Goal: Communication & Community: Answer question/provide support

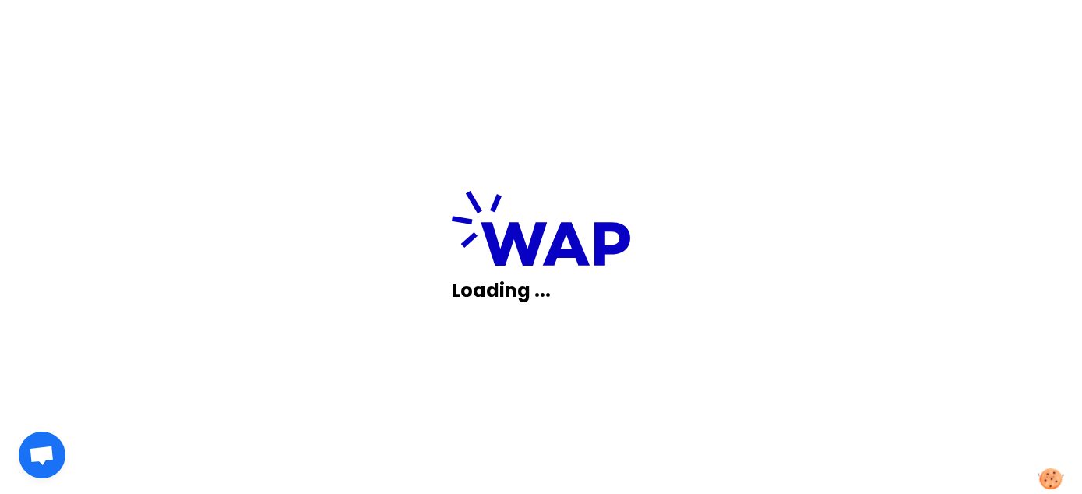
click at [1044, 483] on img at bounding box center [1051, 479] width 26 height 22
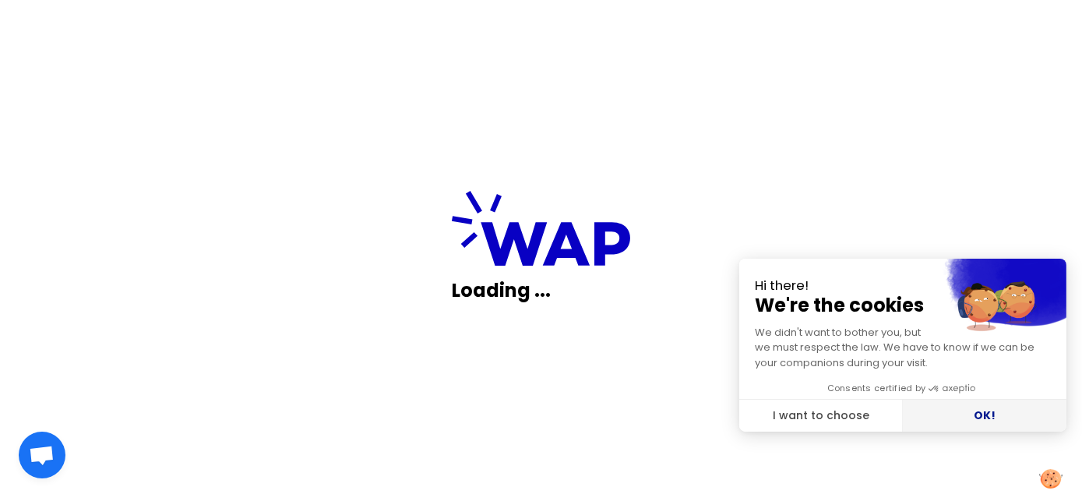
click at [983, 414] on button "OK!" at bounding box center [985, 416] width 164 height 33
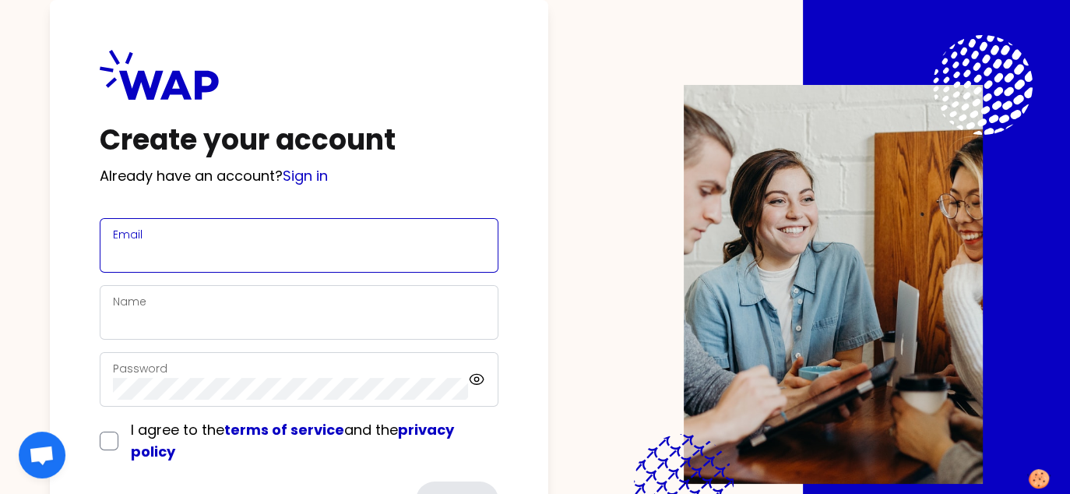
click at [165, 253] on input "Email" at bounding box center [299, 255] width 372 height 22
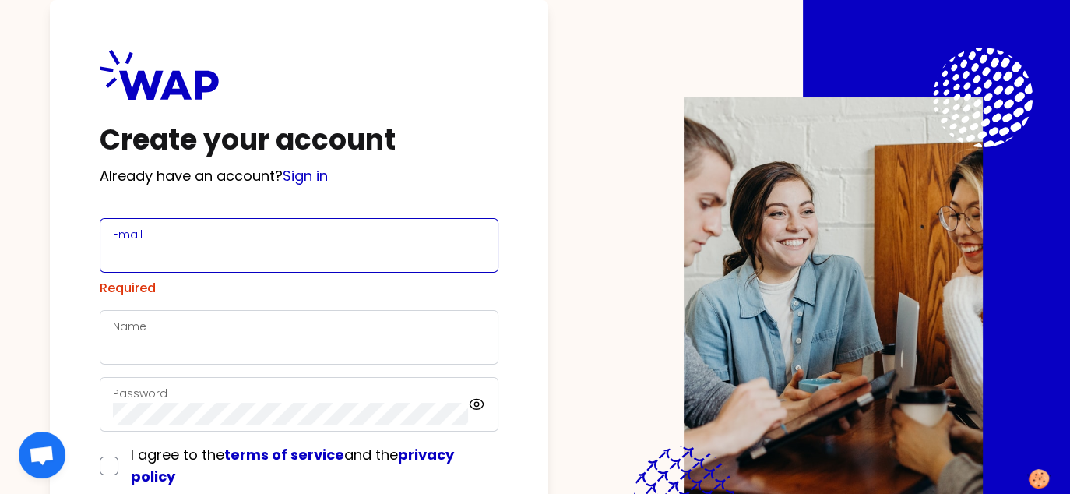
paste input "[EMAIL_ADDRESS][DOMAIN_NAME]"
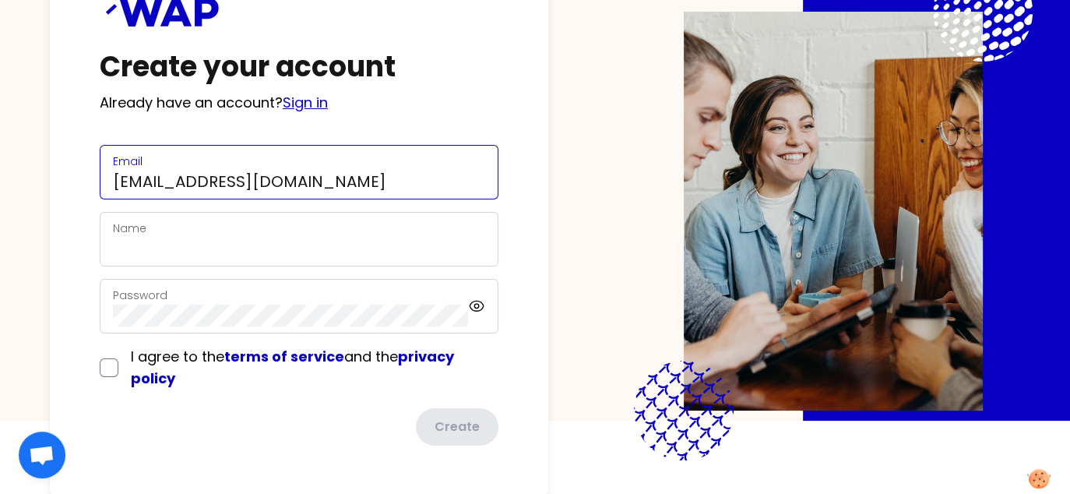
type input "[EMAIL_ADDRESS][DOMAIN_NAME]"
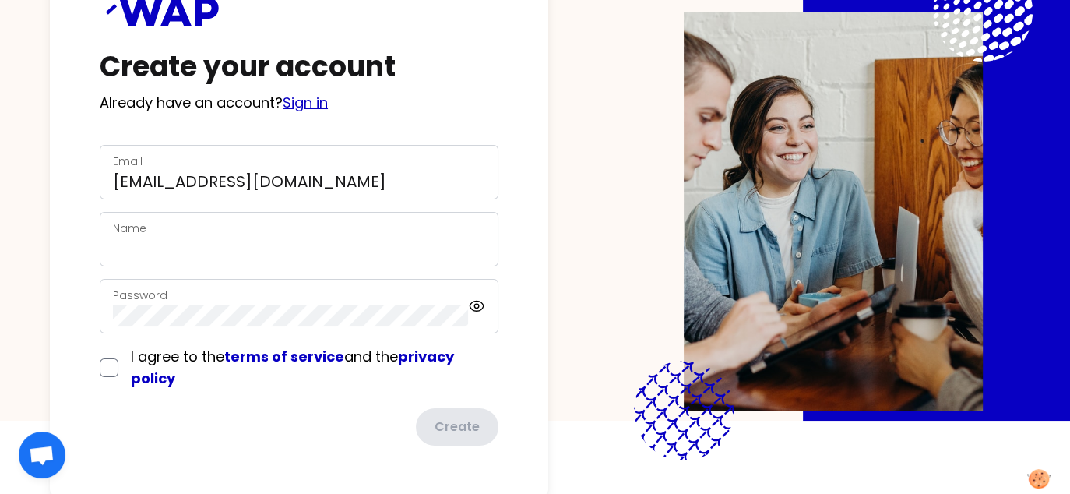
click at [317, 101] on link "Sign in" at bounding box center [305, 102] width 45 height 19
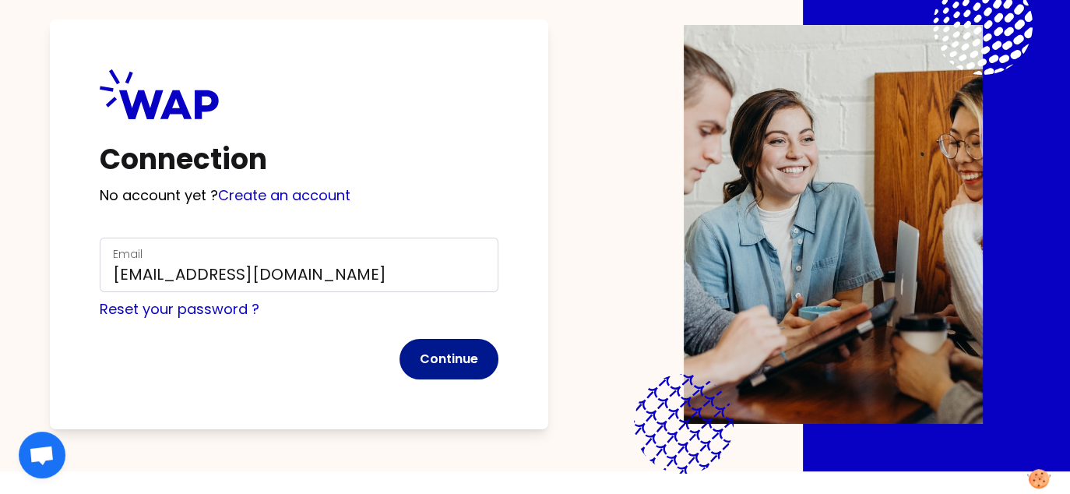
click at [446, 353] on button "Continue" at bounding box center [449, 359] width 99 height 41
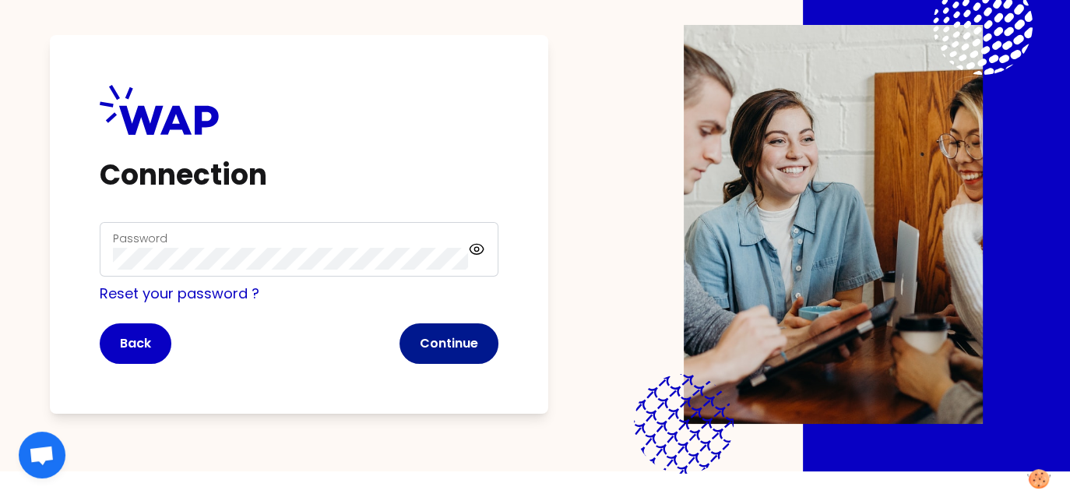
click at [468, 347] on button "Continue" at bounding box center [449, 343] width 99 height 41
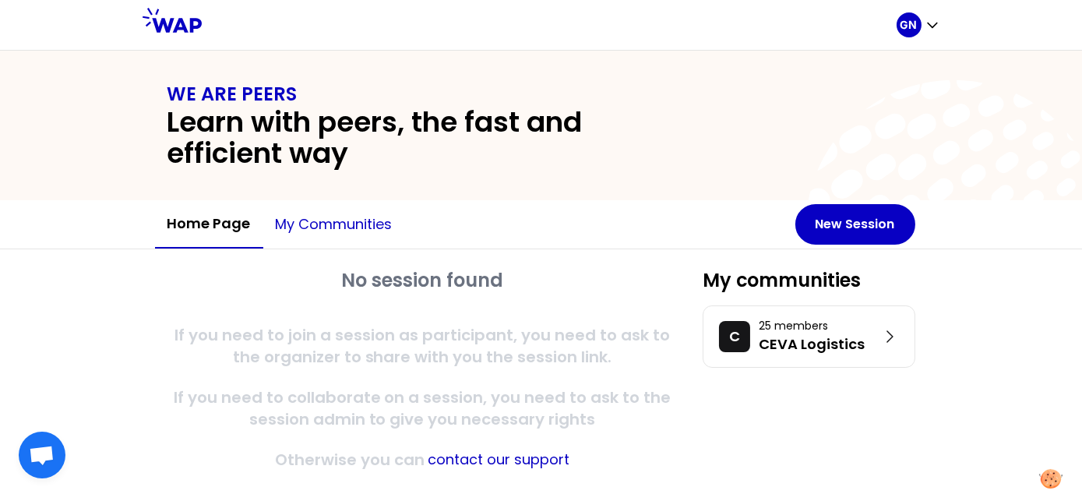
click at [323, 221] on button "My communities" at bounding box center [334, 224] width 142 height 47
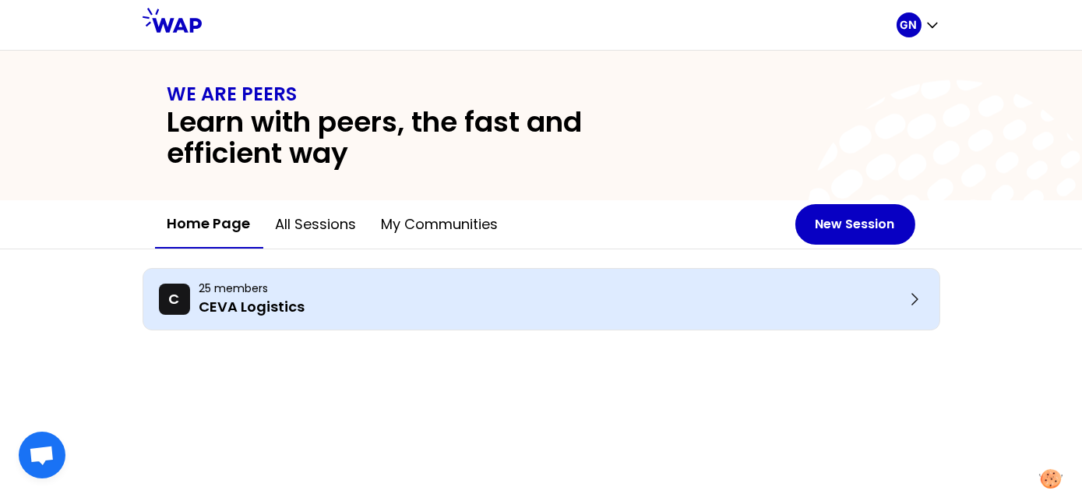
click at [488, 293] on p "25 members" at bounding box center [552, 288] width 706 height 16
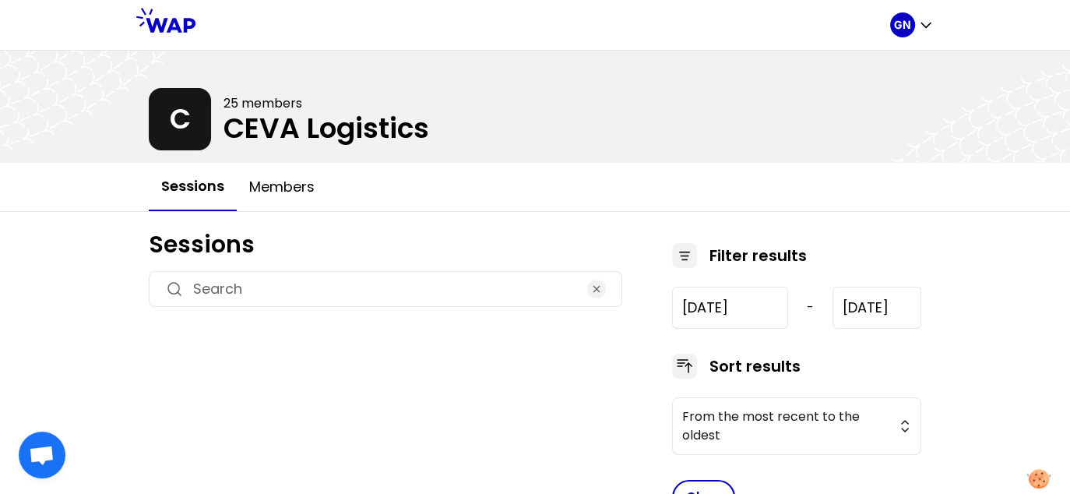
type input "2025-6-18"
type input "2025-9-18"
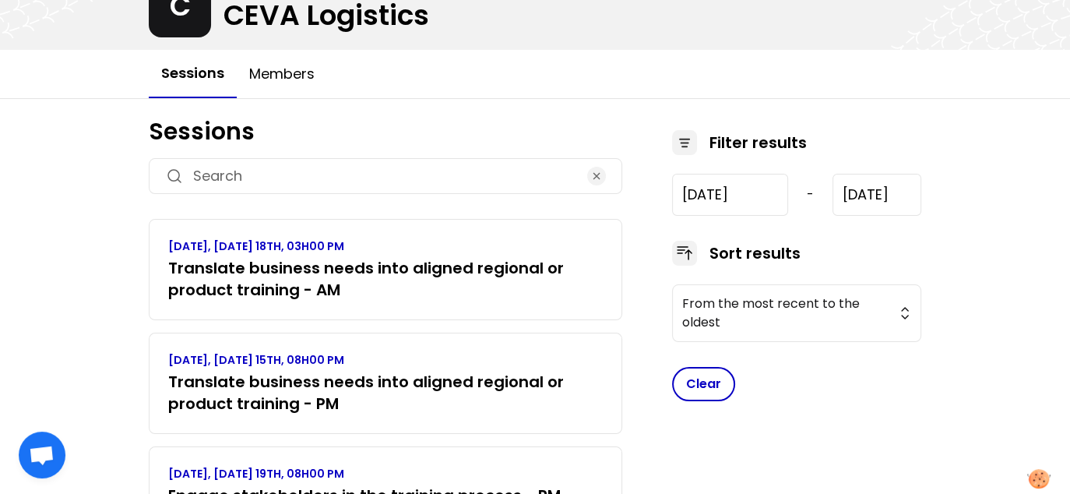
scroll to position [150, 0]
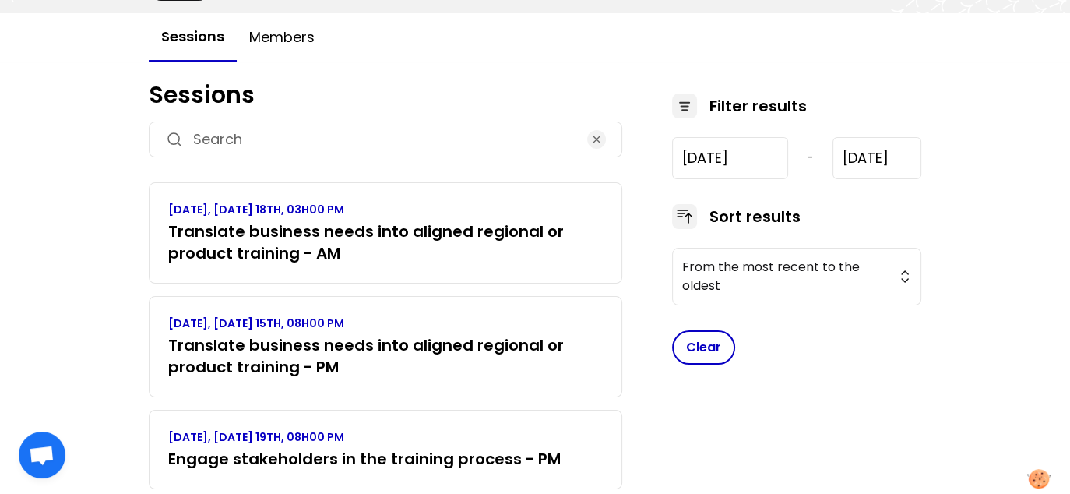
click at [492, 224] on h3 "Translate business needs into aligned regional or product training - AM" at bounding box center [385, 242] width 435 height 44
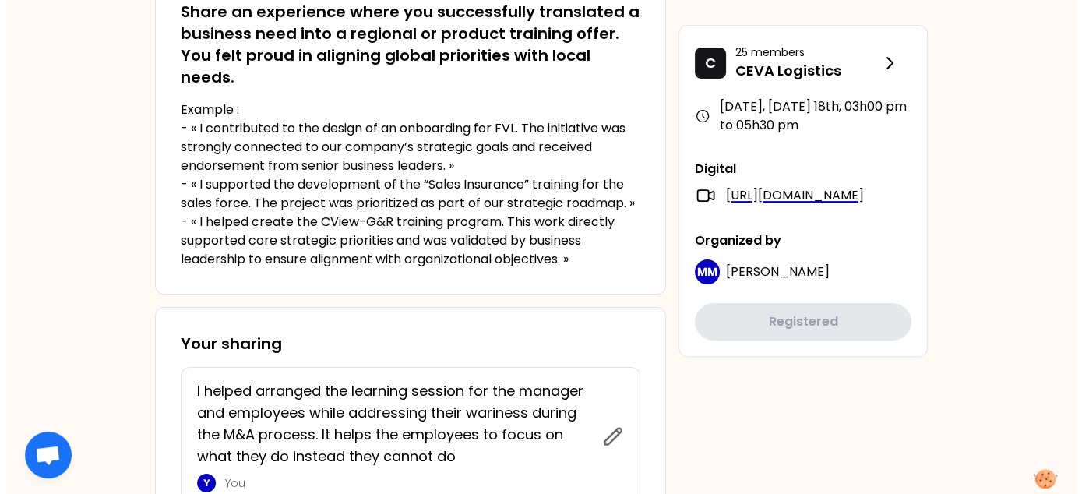
scroll to position [623, 0]
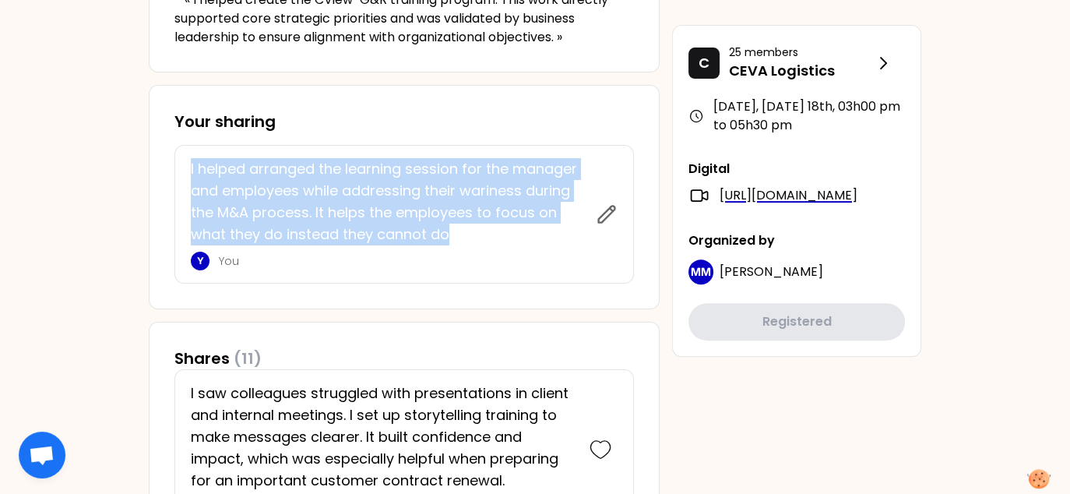
drag, startPoint x: 456, startPoint y: 232, endPoint x: 187, endPoint y: 168, distance: 276.2
click at [187, 168] on div "I helped arranged the learning session for the manager and employees while addr…" at bounding box center [404, 214] width 460 height 139
drag, startPoint x: 187, startPoint y: 168, endPoint x: 238, endPoint y: 168, distance: 50.6
copy p "I helped arranged the learning session for the manager and employees while addr…"
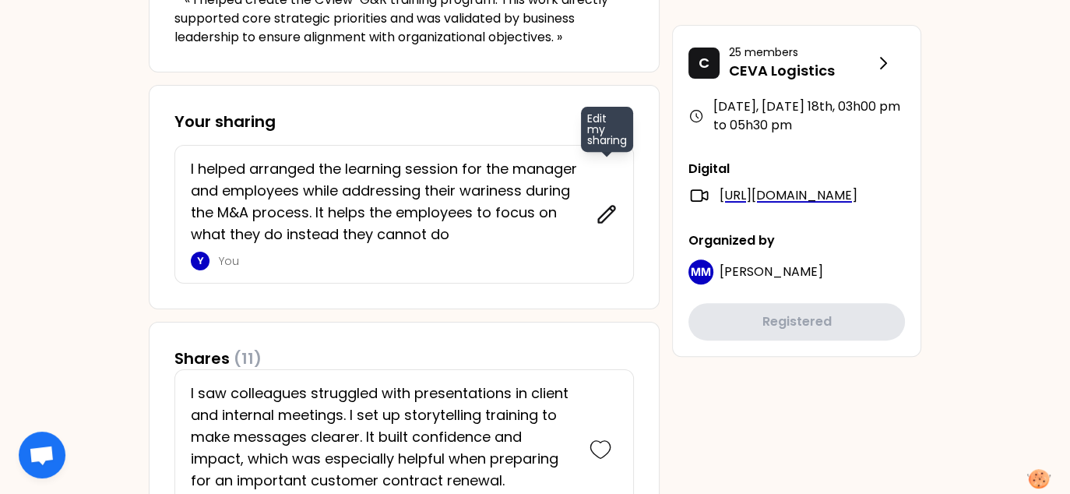
click at [614, 214] on icon at bounding box center [607, 214] width 22 height 22
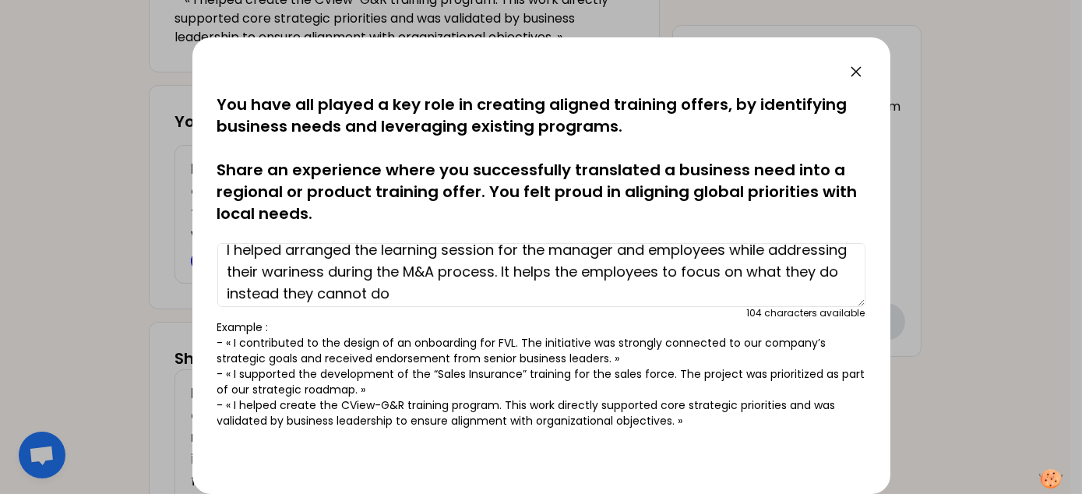
scroll to position [22, 0]
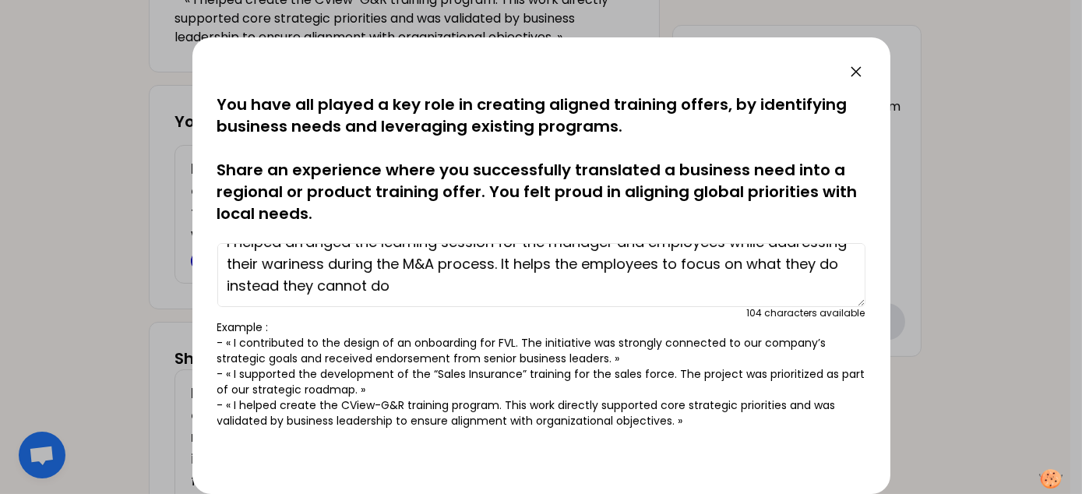
click at [471, 280] on textarea "I helped arranged the learning session for the manager and employees while addr…" at bounding box center [541, 275] width 648 height 64
paste textarea "arranged a learning session for the manager and employees, addressing their con…"
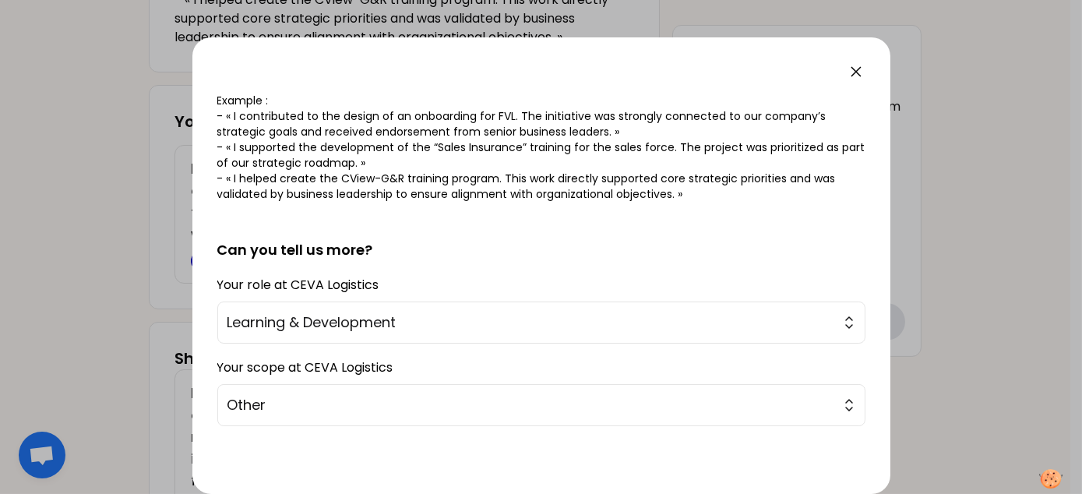
scroll to position [284, 0]
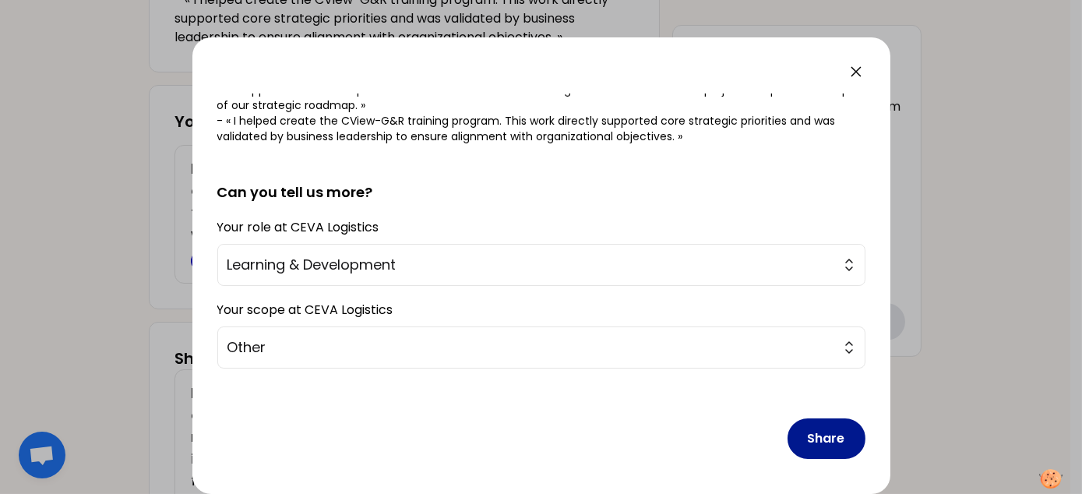
type textarea "I arranged a learning session for the manager and employees, addressing their c…"
click at [813, 435] on button "Share" at bounding box center [827, 438] width 78 height 41
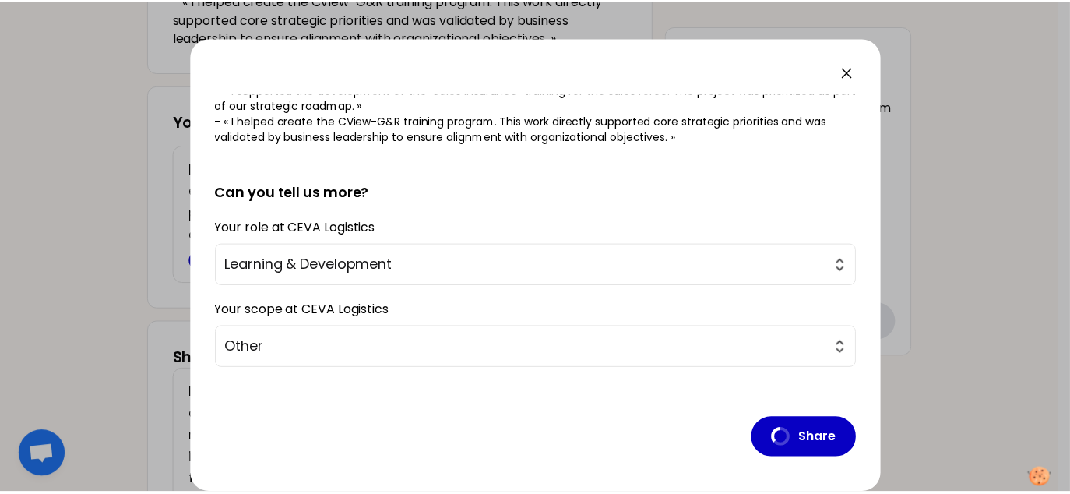
scroll to position [0, 0]
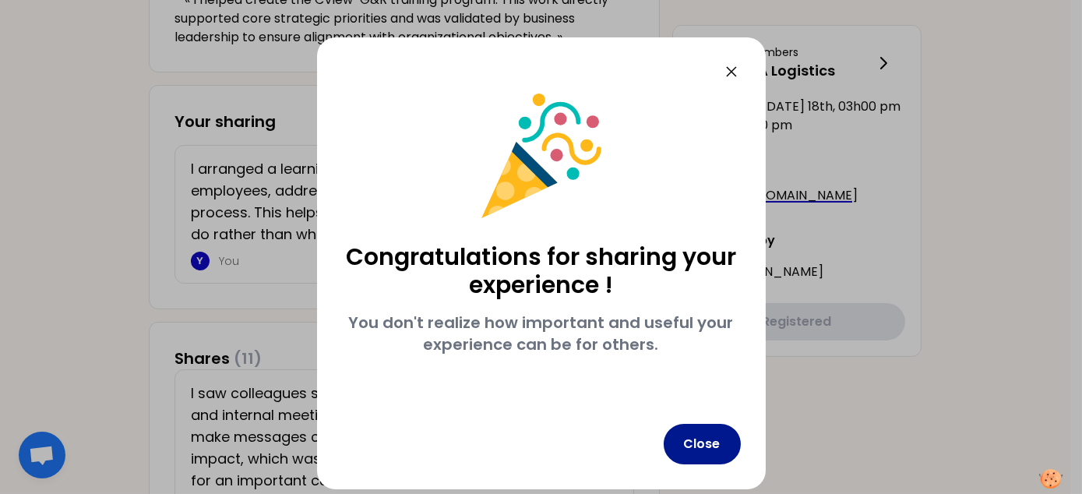
click at [710, 436] on button "Close" at bounding box center [702, 444] width 77 height 41
